Goal: Task Accomplishment & Management: Manage account settings

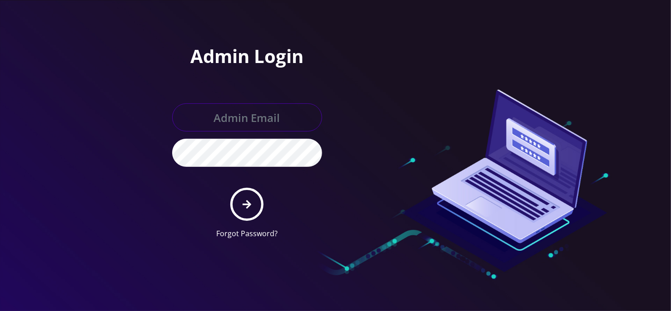
type input "[EMAIL_ADDRESS][DOMAIN_NAME]"
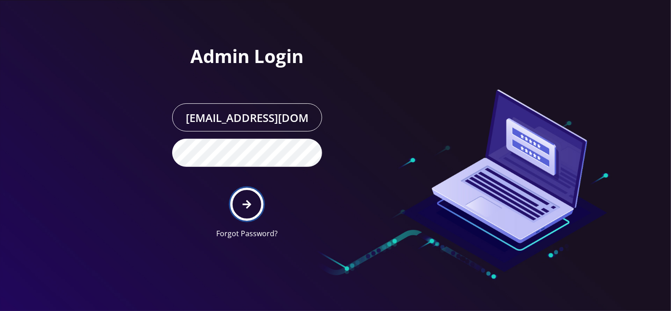
click at [246, 211] on button "submit" at bounding box center [246, 204] width 33 height 33
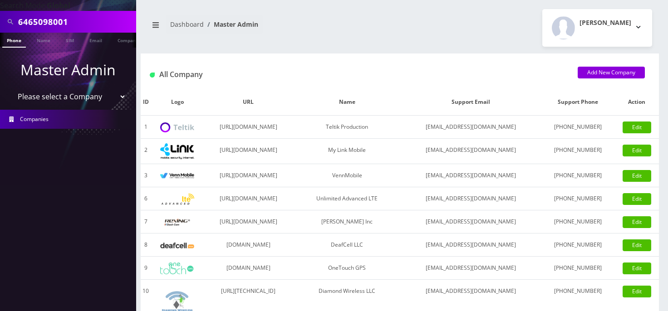
click at [37, 17] on input "6465098001" at bounding box center [76, 21] width 116 height 17
paste input "2123007247"
type input "2123007247"
click at [20, 41] on link "Phone" at bounding box center [14, 40] width 24 height 15
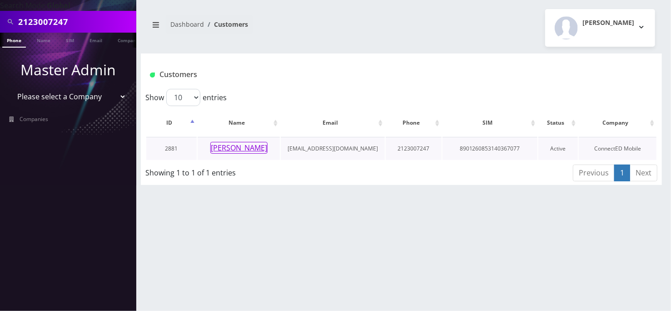
click at [244, 148] on button "[PERSON_NAME]" at bounding box center [238, 148] width 57 height 12
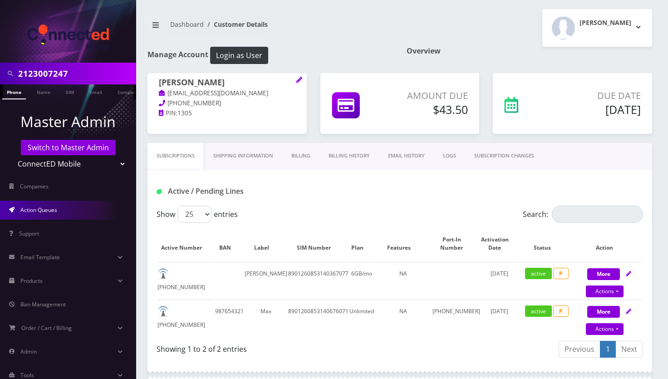
click at [66, 212] on link "Action Queues" at bounding box center [68, 210] width 136 height 19
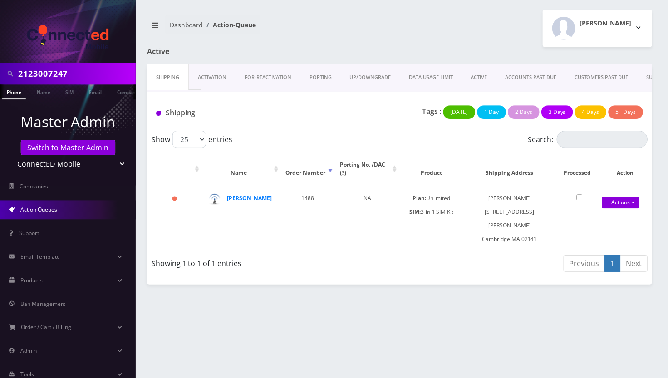
scroll to position [0, 71]
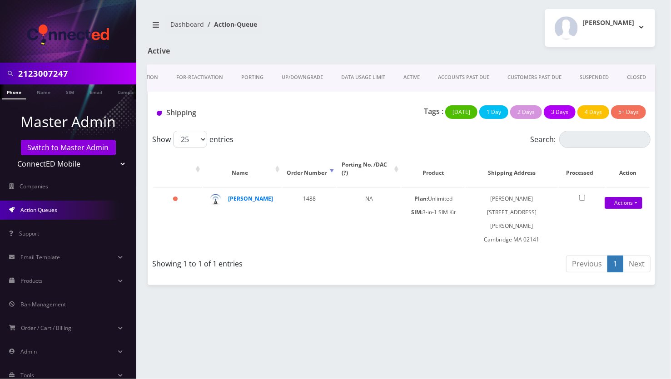
click at [635, 74] on link "CLOSED" at bounding box center [635, 77] width 37 height 26
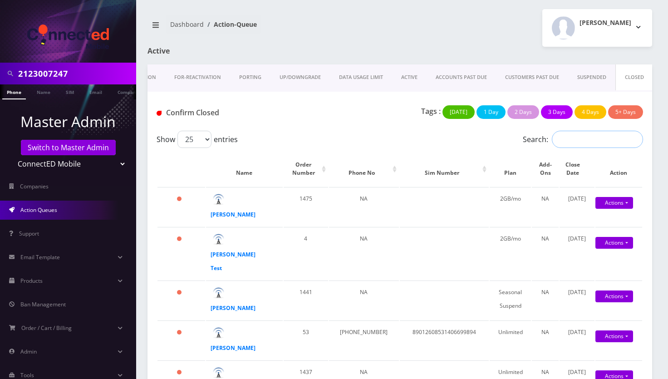
click at [584, 142] on input "Search:" at bounding box center [597, 139] width 91 height 17
paste input "2123007247"
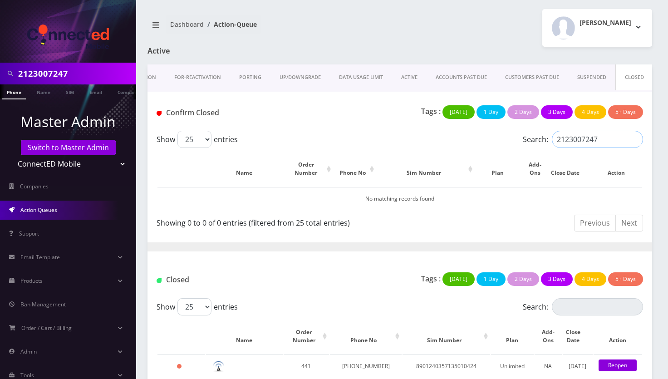
type input "2123007247"
click at [567, 306] on input "Search:" at bounding box center [597, 306] width 91 height 17
paste input "2123007247"
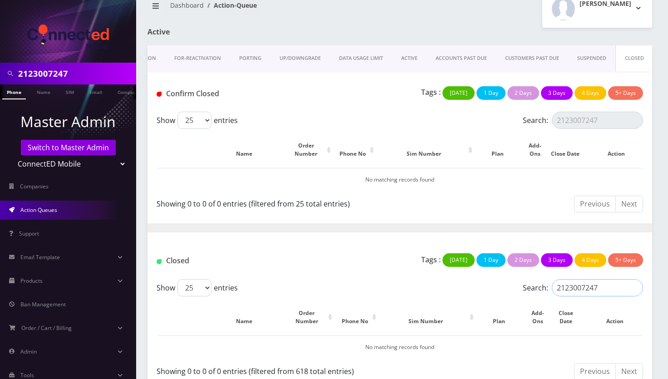
scroll to position [30, 0]
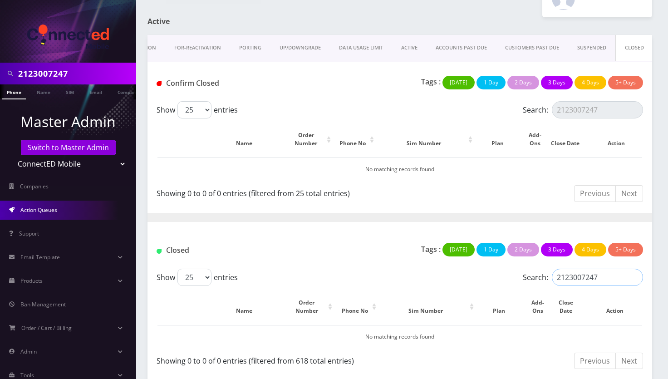
type input "2123007247"
click at [658, 226] on div "Shipping Activation FOR-REActivation PORTING UP/DOWNGRADE DATA USAGE LIMIT ACTI…" at bounding box center [400, 208] width 518 height 347
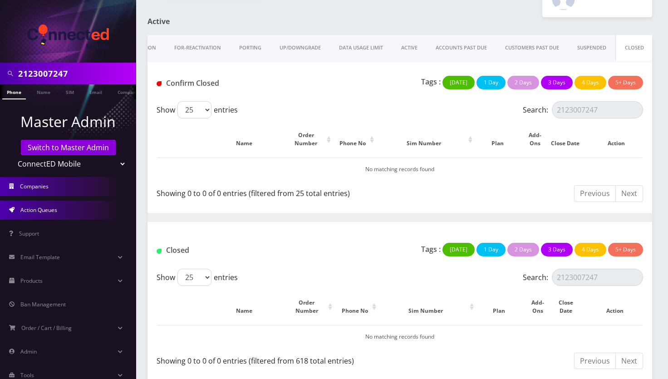
click at [61, 187] on link "Companies" at bounding box center [68, 186] width 136 height 19
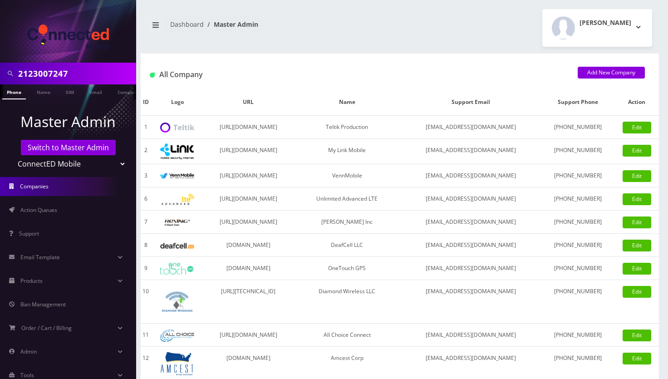
click at [16, 91] on link "Phone" at bounding box center [14, 91] width 24 height 15
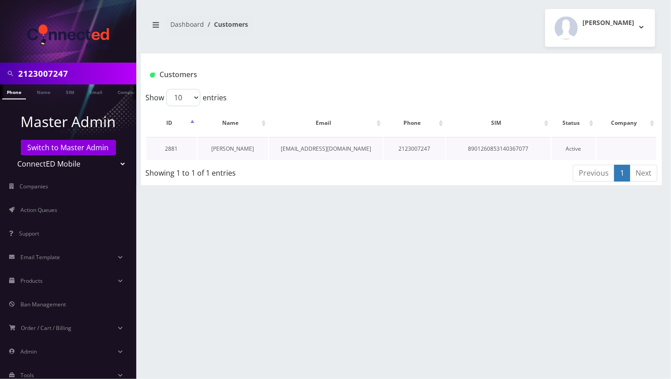
click at [233, 148] on link "Maxwell Ryder" at bounding box center [232, 149] width 43 height 8
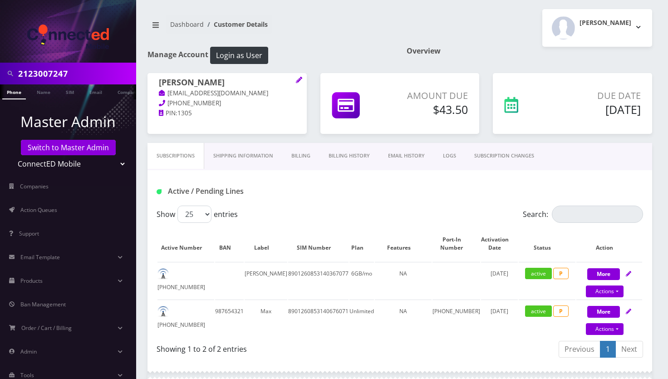
click at [631, 276] on div "More Actions Suspend Close Swap Sim Confirm" at bounding box center [610, 280] width 66 height 27
select select "3-in-1 SIM Kit"
select select "117"
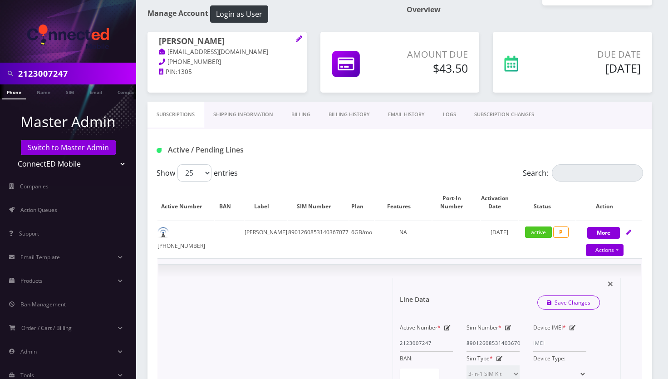
scroll to position [60, 0]
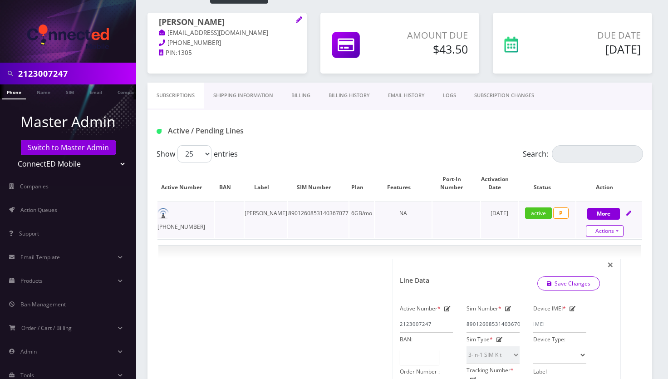
click at [618, 233] on link "Actions" at bounding box center [605, 231] width 38 height 12
select select "3-in-1 SIM Kit"
select select "117"
click at [593, 244] on link "Close" at bounding box center [614, 249] width 73 height 14
type input "08/26/2025"
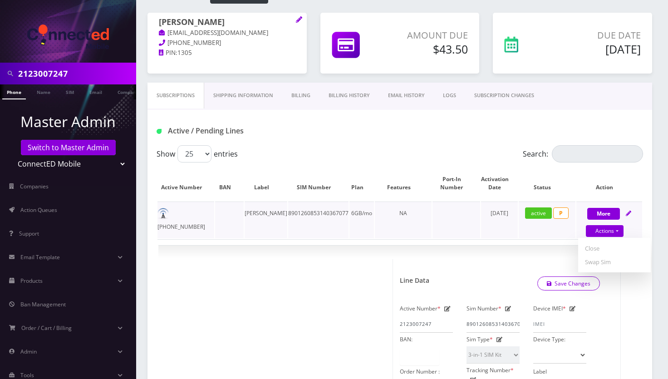
select select "3-in-1 SIM Kit"
select select "117"
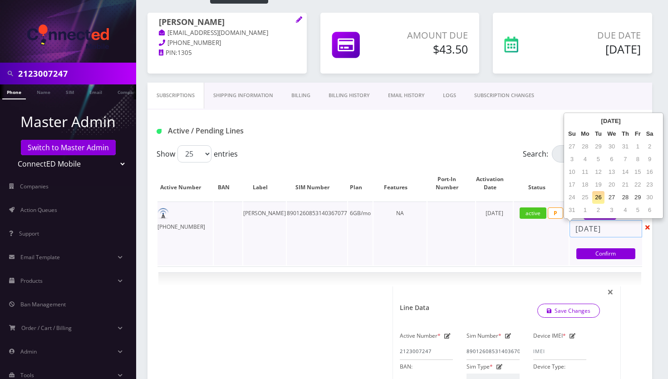
click at [622, 227] on input "08/26/2025" at bounding box center [606, 228] width 73 height 17
select select "3-in-1 SIM Kit"
select select "117"
drag, startPoint x: 617, startPoint y: 226, endPoint x: 566, endPoint y: 231, distance: 52.0
click at [566, 231] on tr "212-300-7247 Lara 8901260853140367077 6GB/mo NA April 18, 2022 active P More Ac…" at bounding box center [400, 234] width 485 height 64
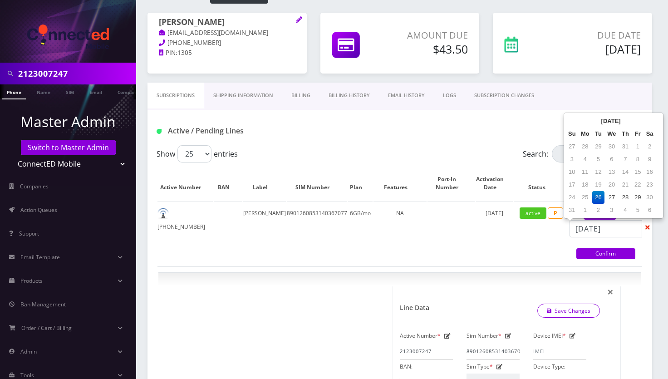
click at [49, 159] on select "Teltik Production My Link Mobile VennMobile Unlimited Advanced LTE Rexing Inc D…" at bounding box center [68, 163] width 116 height 17
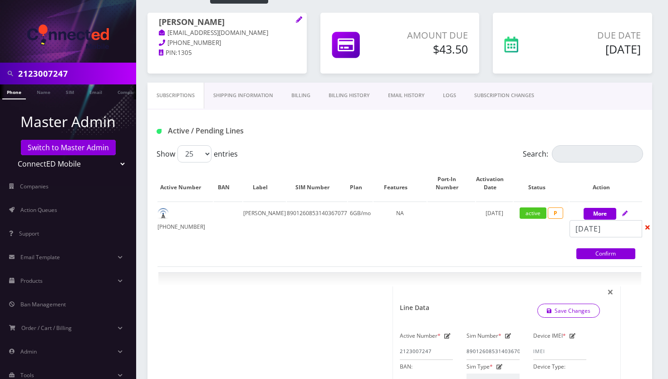
click at [234, 124] on div "Active / Pending Lines" at bounding box center [233, 130] width 167 height 15
click at [74, 149] on link "Switch to Master Admin" at bounding box center [68, 147] width 95 height 15
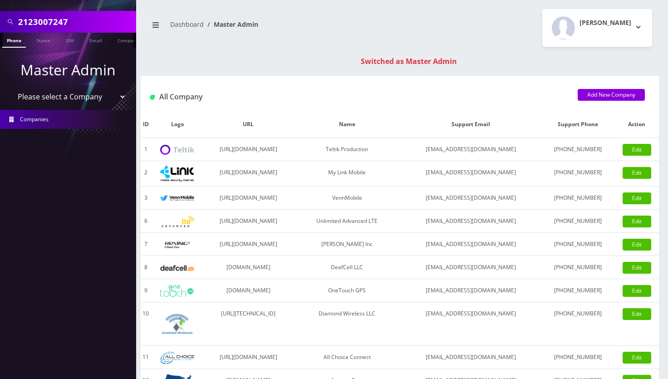
click at [52, 22] on input "2123007247" at bounding box center [76, 21] width 116 height 17
paste input "[EMAIL_ADDRESS][DOMAIN_NAME]"
type input "[EMAIL_ADDRESS][DOMAIN_NAME]"
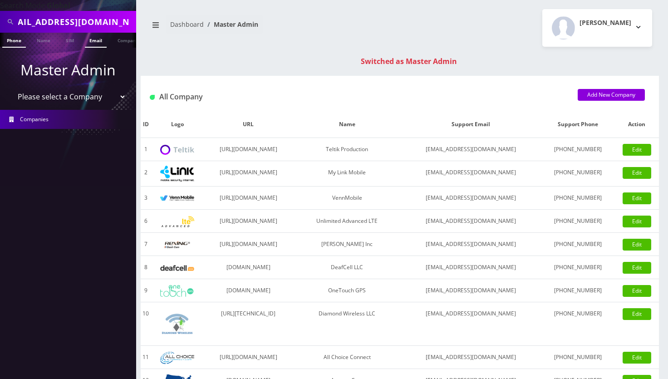
scroll to position [0, 0]
click at [96, 42] on link "Email" at bounding box center [96, 40] width 22 height 15
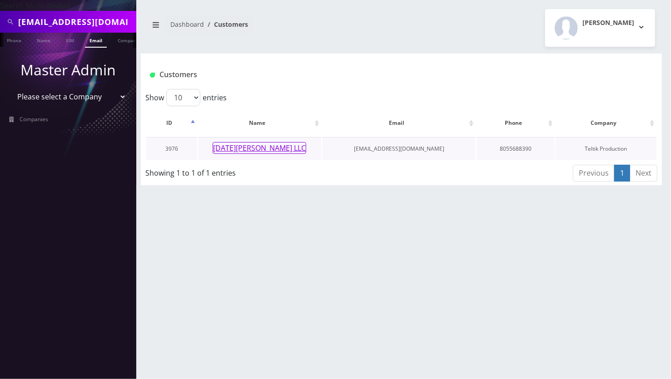
click at [267, 146] on button "[DATE][PERSON_NAME] LLC" at bounding box center [259, 148] width 94 height 12
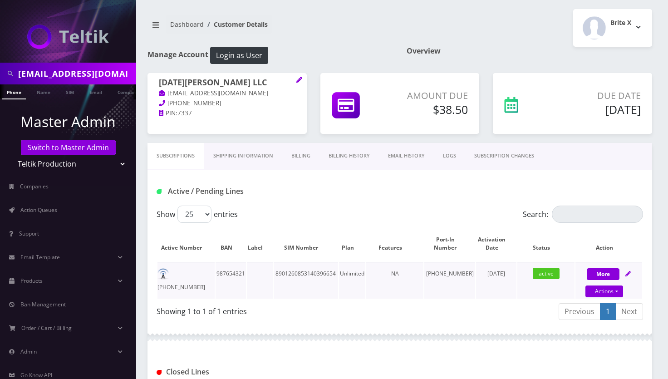
click at [195, 277] on td "[PHONE_NUMBER]" at bounding box center [186, 280] width 57 height 37
copy td "[PHONE_NUMBER]"
